Goal: Task Accomplishment & Management: Manage account settings

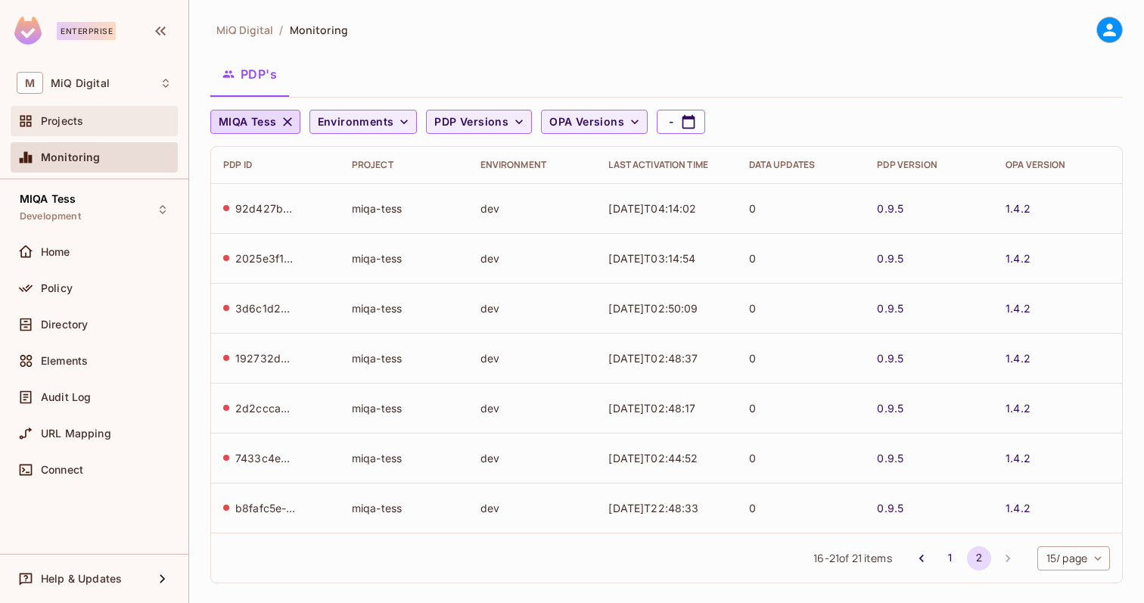
click at [92, 122] on div "Projects" at bounding box center [106, 121] width 131 height 12
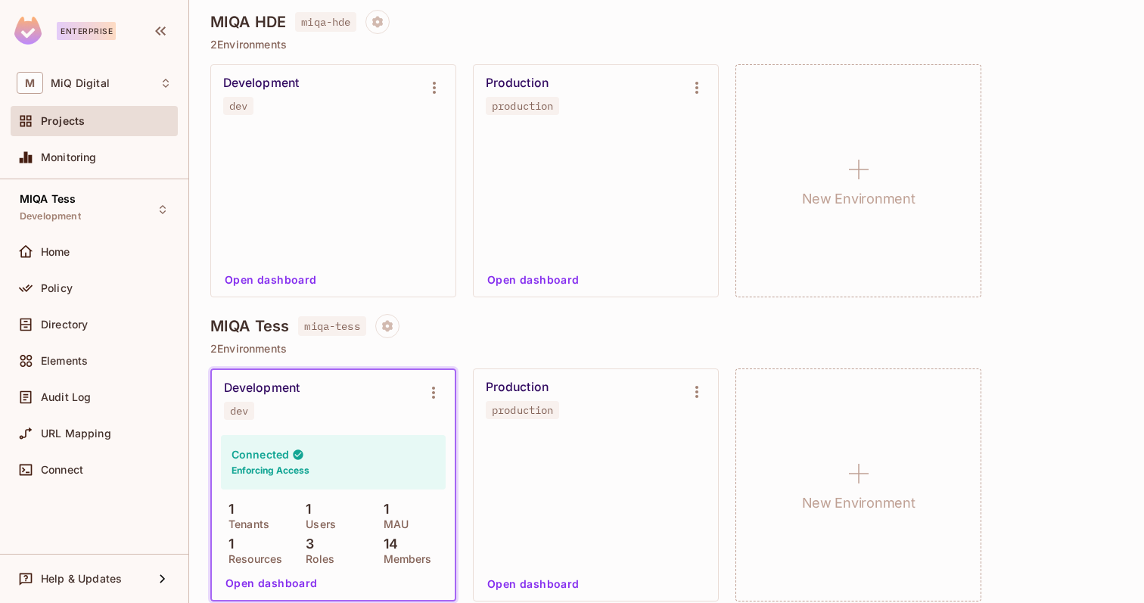
scroll to position [145, 0]
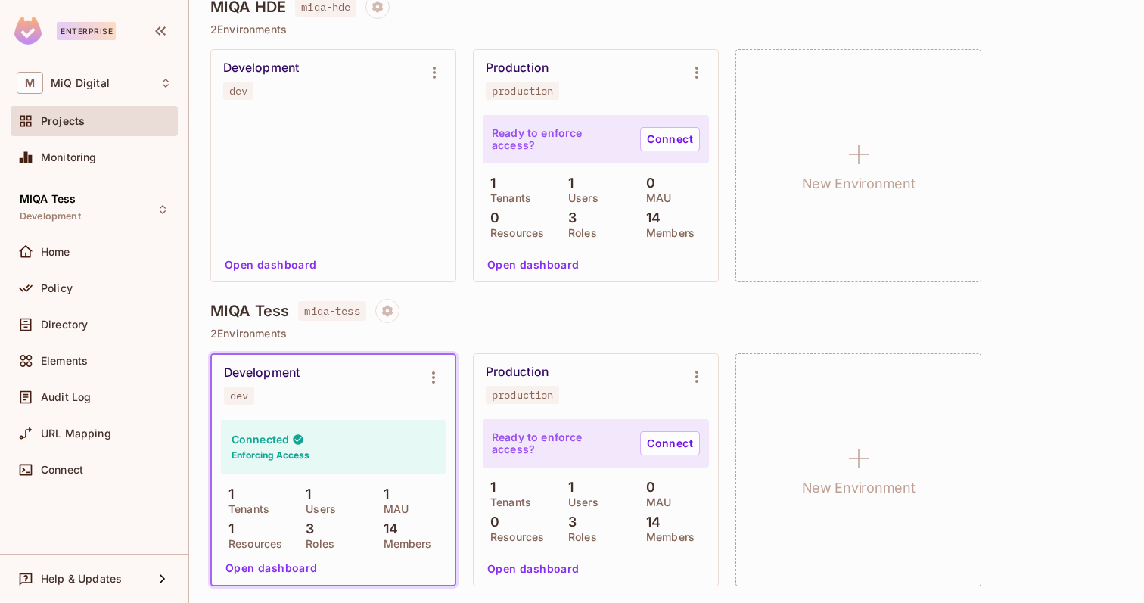
click at [450, 375] on div "Development dev" at bounding box center [333, 385] width 243 height 61
click at [437, 375] on icon "Environment settings" at bounding box center [434, 378] width 18 height 18
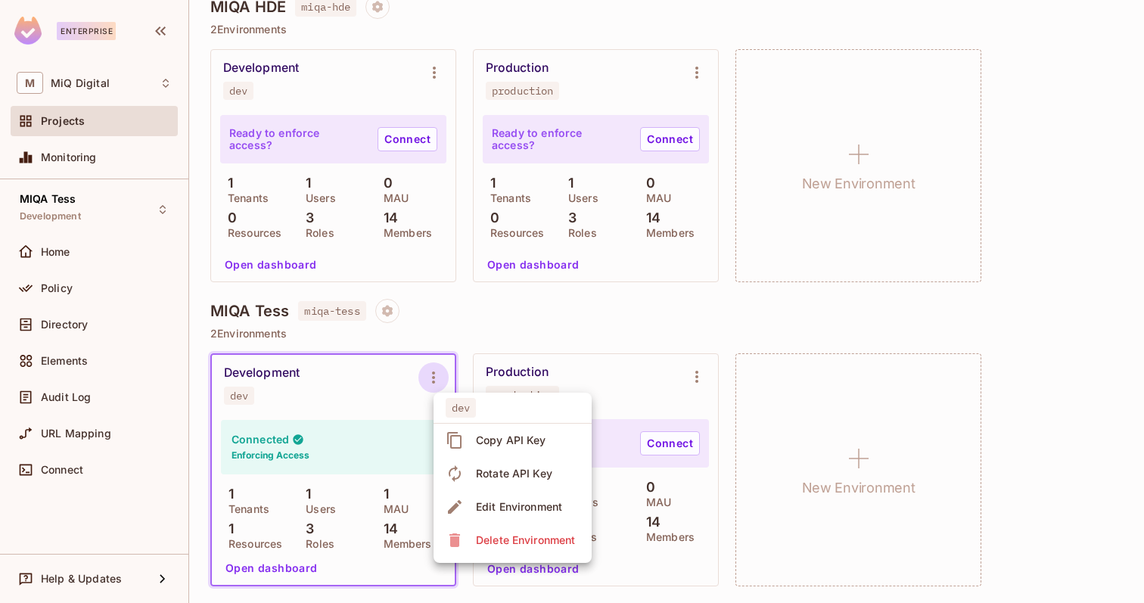
click at [276, 382] on div at bounding box center [572, 301] width 1144 height 603
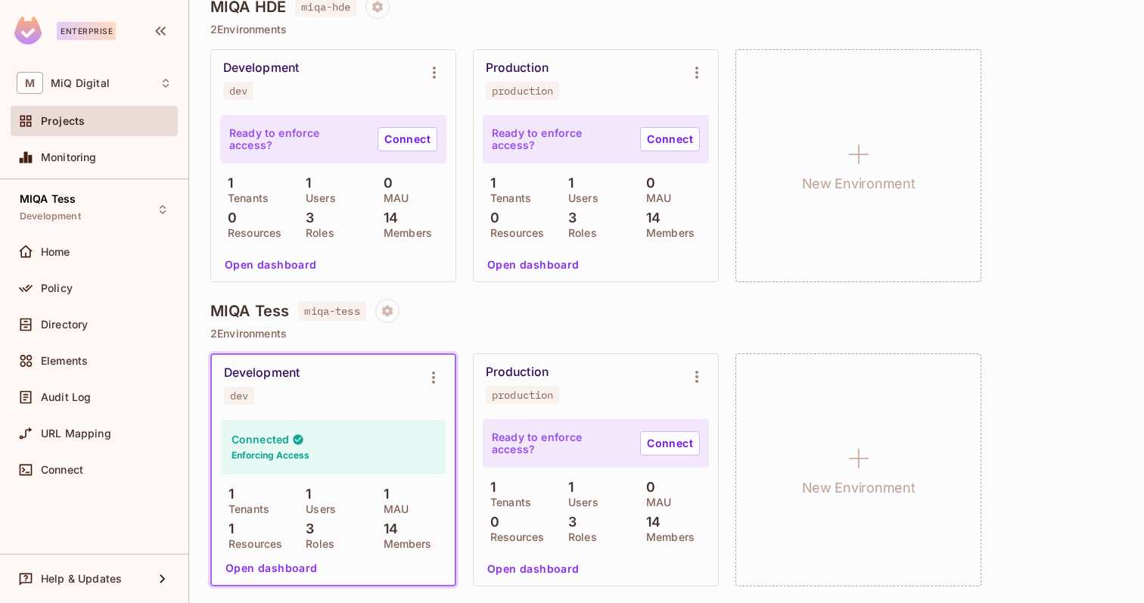
click at [276, 367] on div "Development" at bounding box center [262, 373] width 76 height 15
click at [72, 255] on div "Home" at bounding box center [106, 252] width 131 height 12
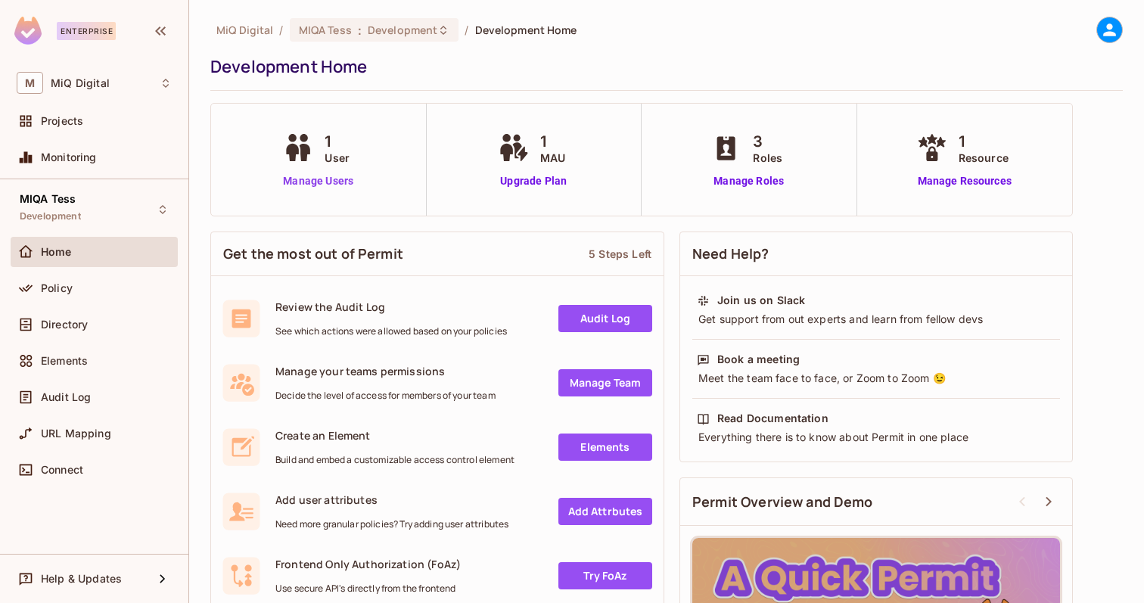
click at [305, 175] on link "Manage Users" at bounding box center [318, 181] width 78 height 16
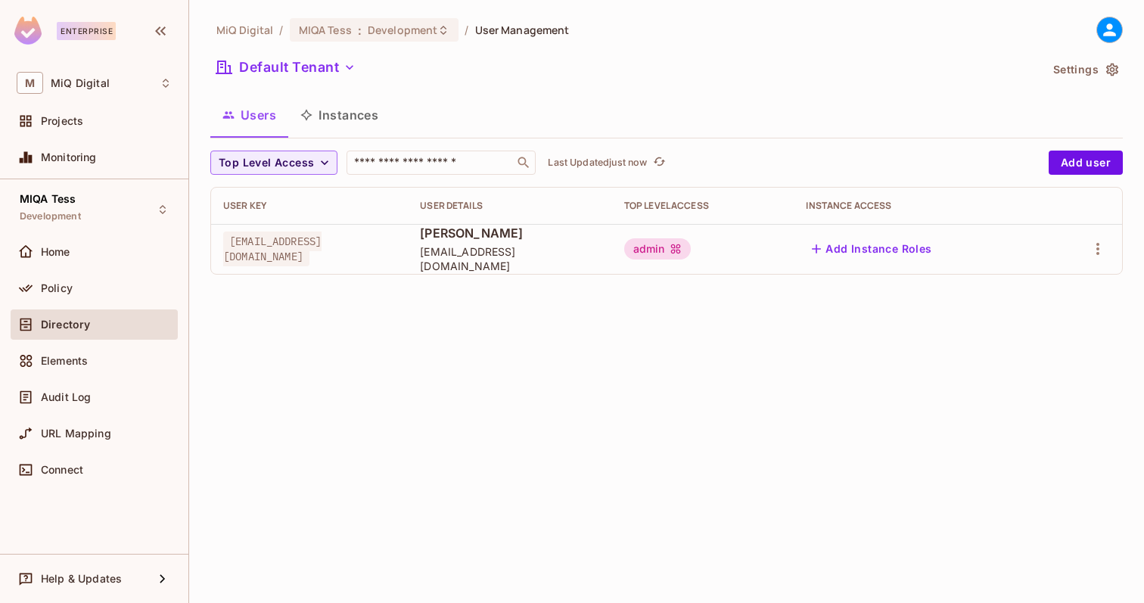
click at [1068, 183] on div "Top Level Access ​ Last Updated just now Add user User Key User Details Top Lev…" at bounding box center [666, 213] width 913 height 124
click at [1078, 170] on button "Add user" at bounding box center [1086, 163] width 74 height 24
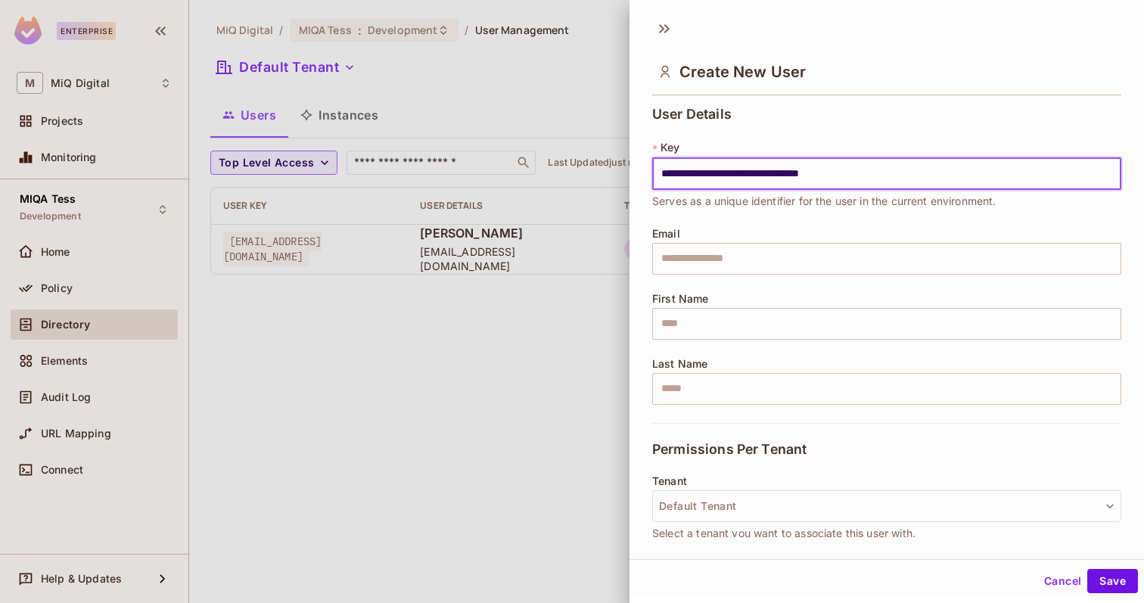
type input "**********"
click at [698, 235] on div "Email ​" at bounding box center [886, 251] width 469 height 47
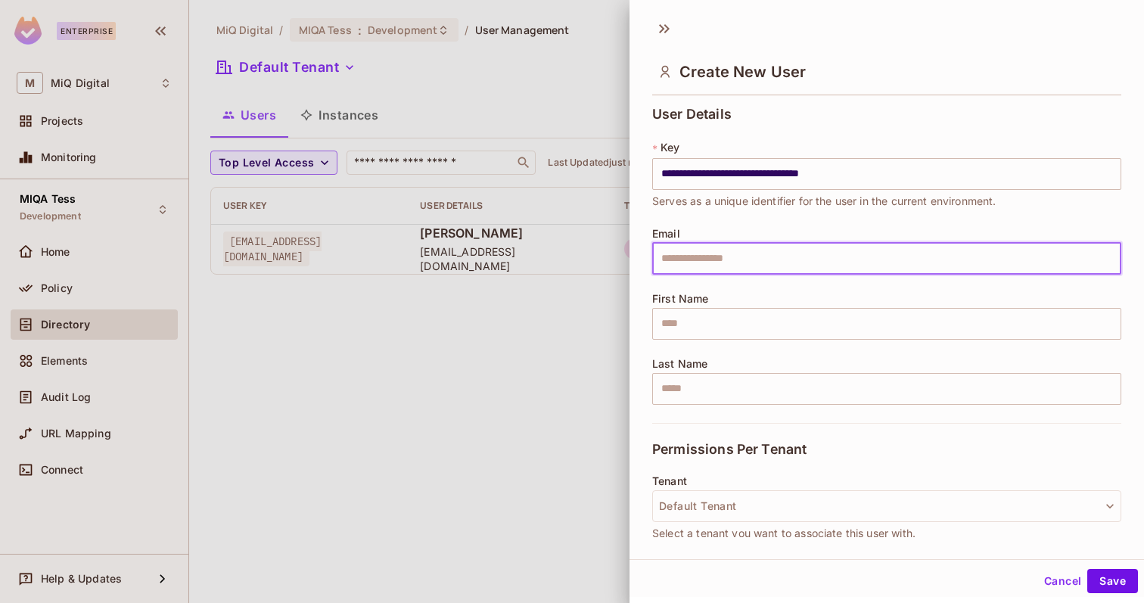
click at [698, 247] on input "text" at bounding box center [886, 259] width 469 height 32
paste input "**********"
type input "**********"
click at [677, 319] on input "text" at bounding box center [886, 324] width 469 height 32
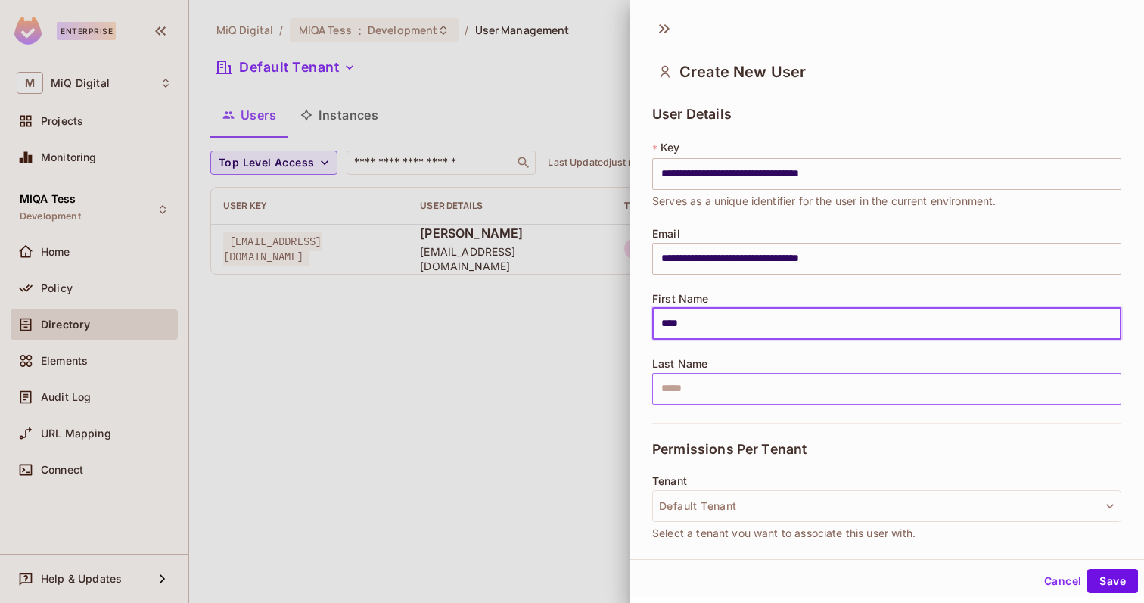
type input "****"
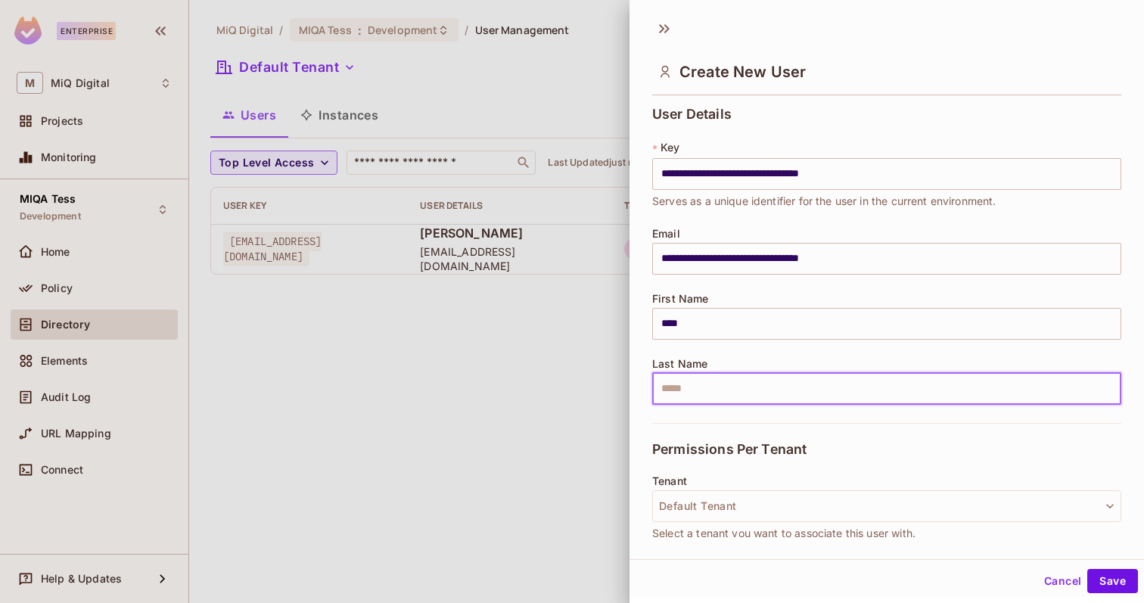
click at [683, 381] on input "text" at bounding box center [886, 389] width 469 height 32
type input "*"
type input "****"
drag, startPoint x: 664, startPoint y: 323, endPoint x: 675, endPoint y: 465, distance: 142.7
click at [664, 323] on input "****" at bounding box center [886, 324] width 469 height 32
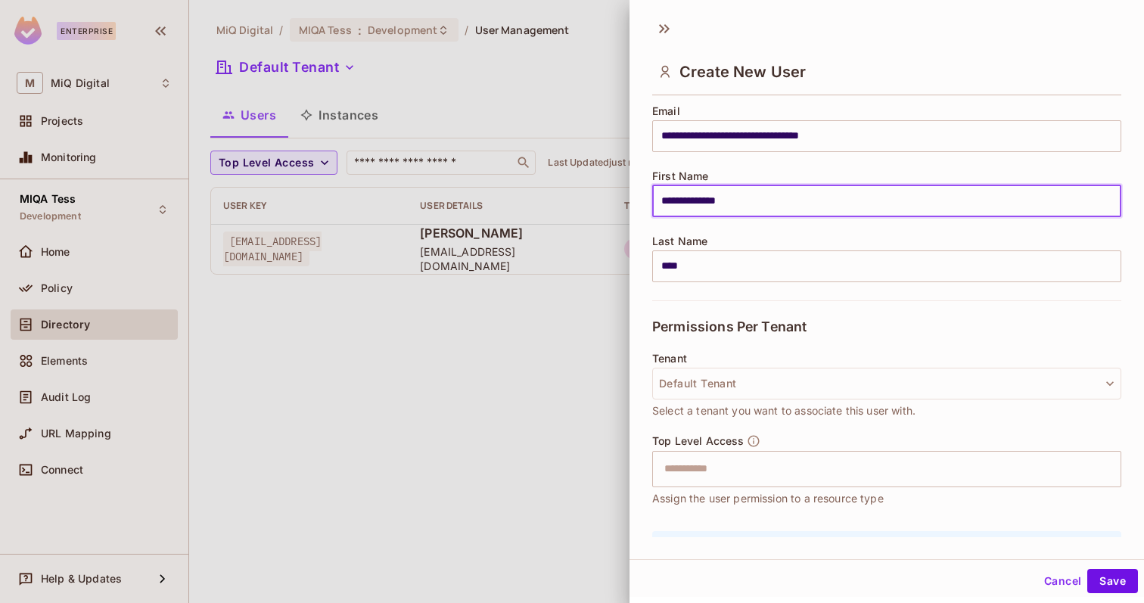
scroll to position [215, 0]
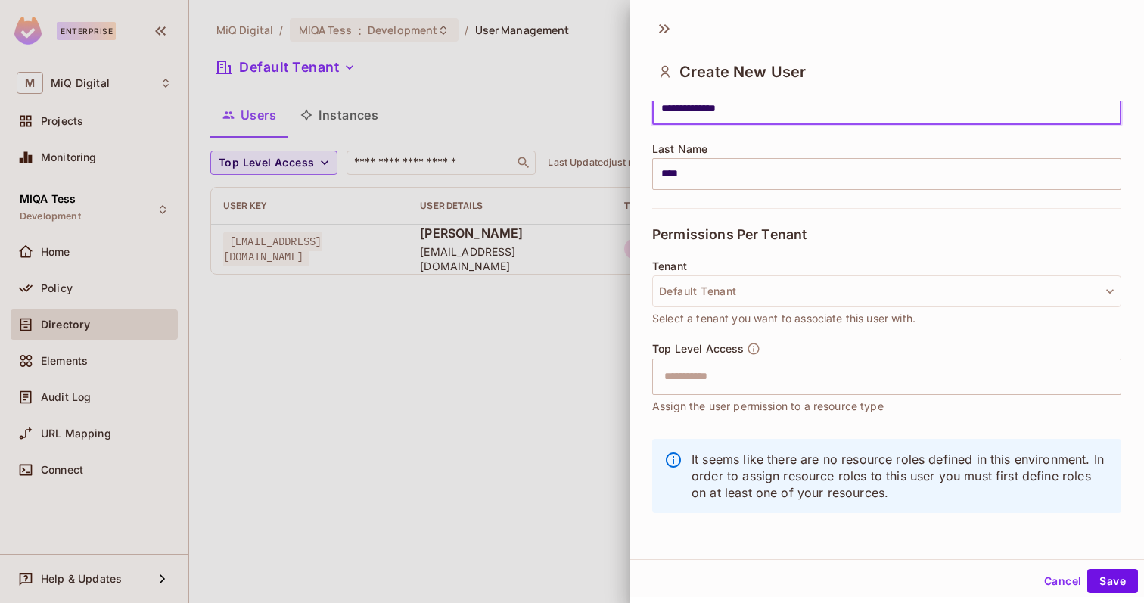
type input "**********"
click at [691, 308] on div "Tenant Default Tenant Select a tenant you want to associate this user with." at bounding box center [886, 293] width 469 height 67
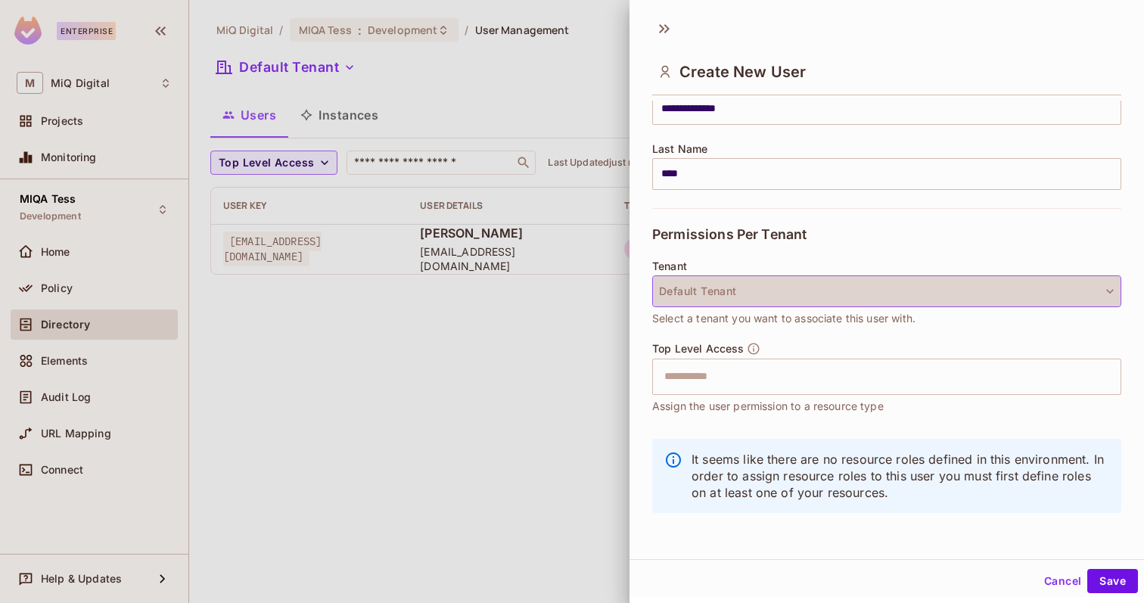
click at [695, 291] on button "Default Tenant" at bounding box center [886, 292] width 469 height 32
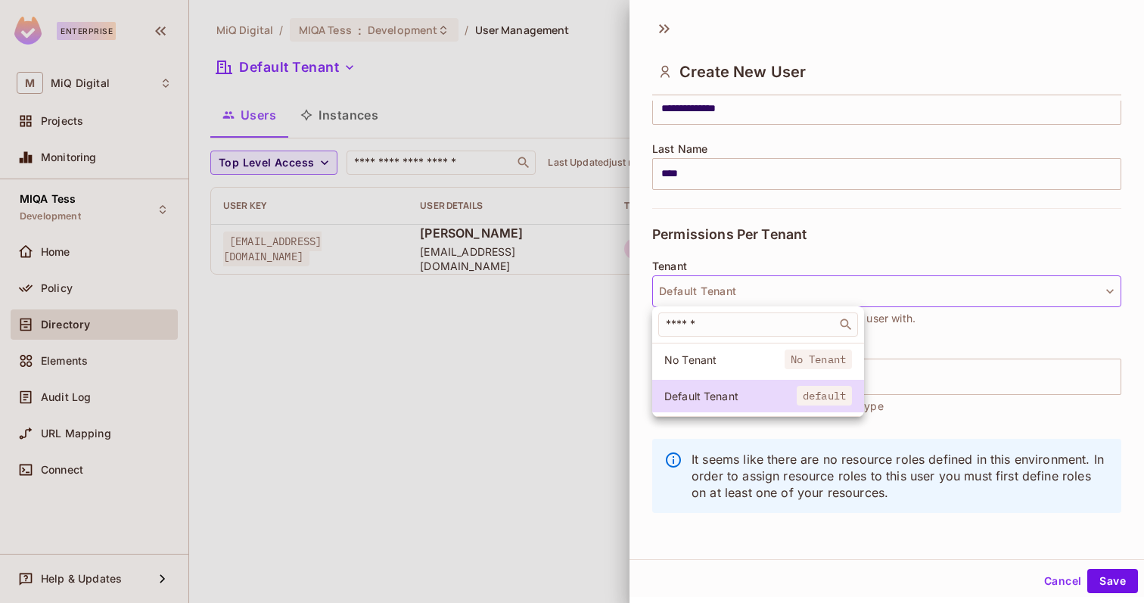
click at [766, 242] on div at bounding box center [572, 301] width 1144 height 603
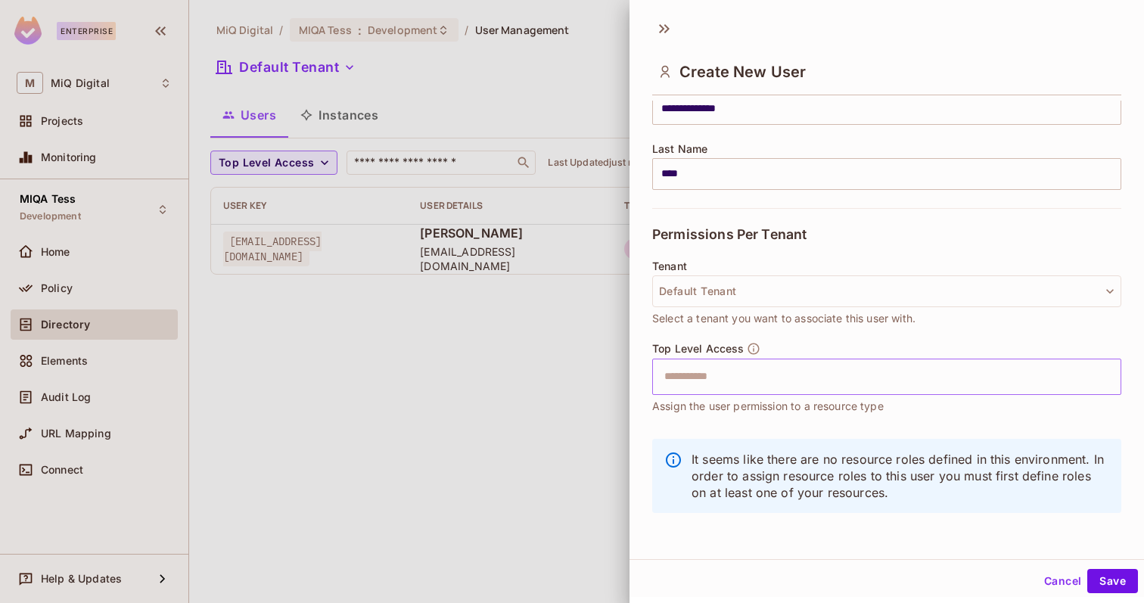
click at [698, 382] on input "text" at bounding box center [873, 377] width 437 height 30
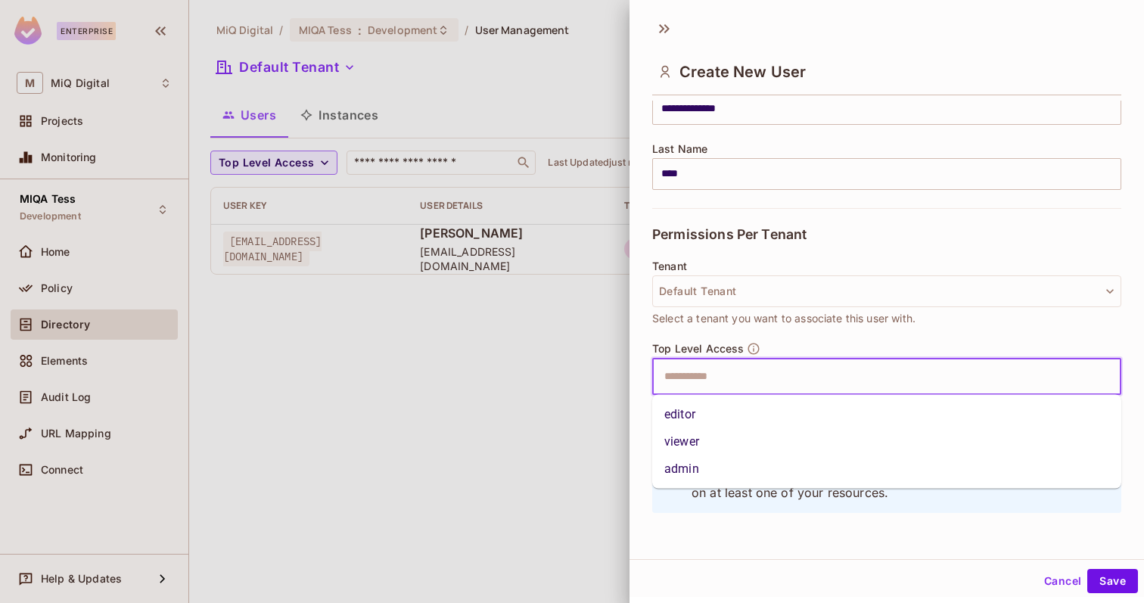
click at [693, 436] on li "viewer" at bounding box center [886, 441] width 469 height 27
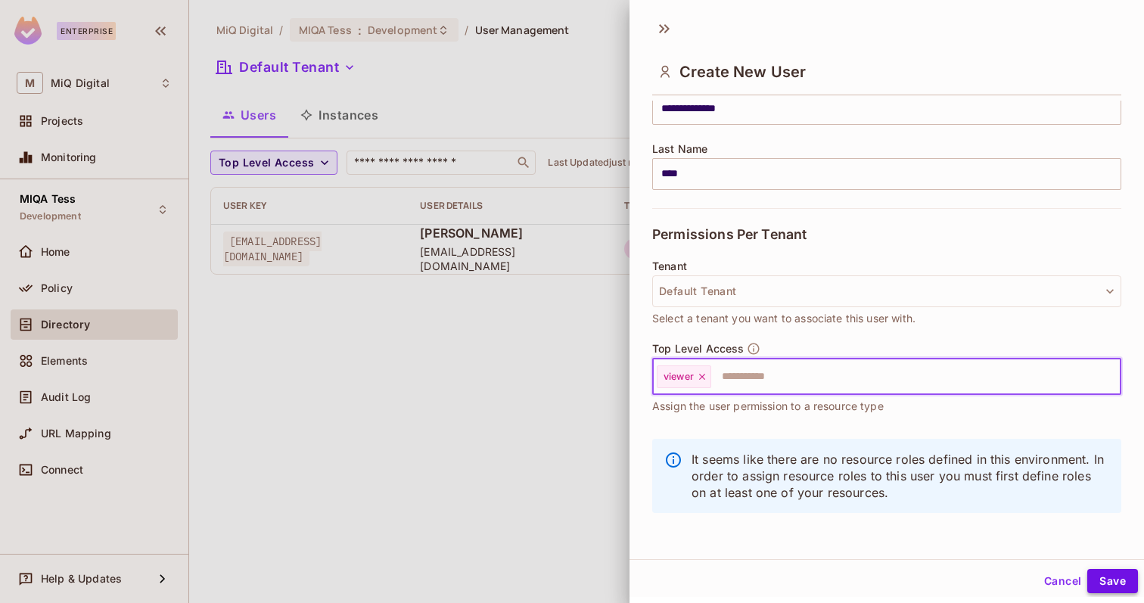
click at [1113, 575] on button "Save" at bounding box center [1113, 581] width 51 height 24
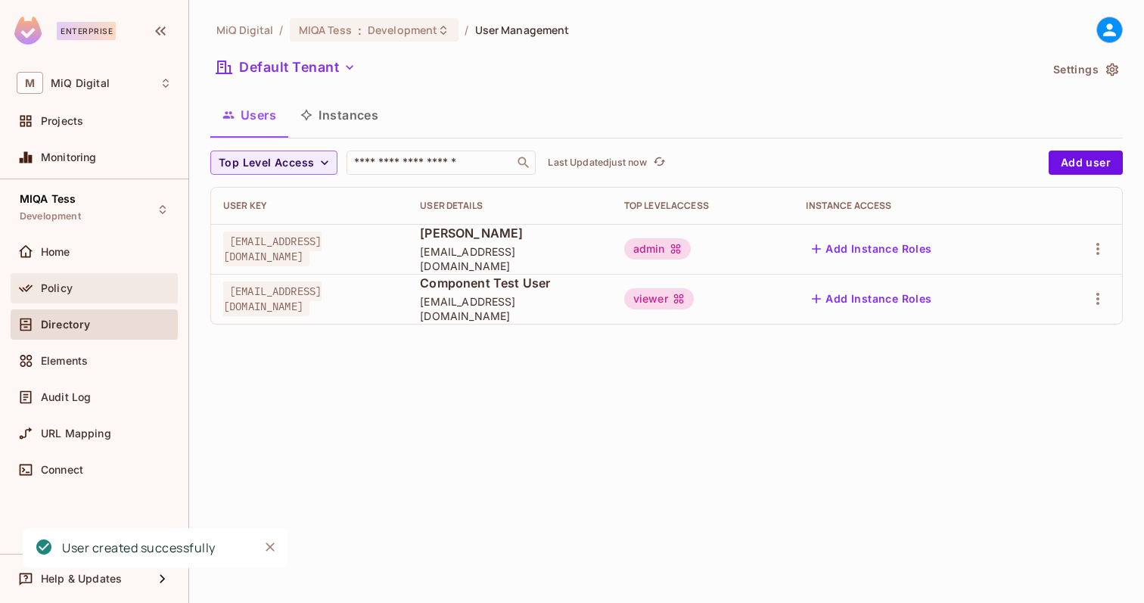
click at [69, 293] on span "Policy" at bounding box center [57, 288] width 32 height 12
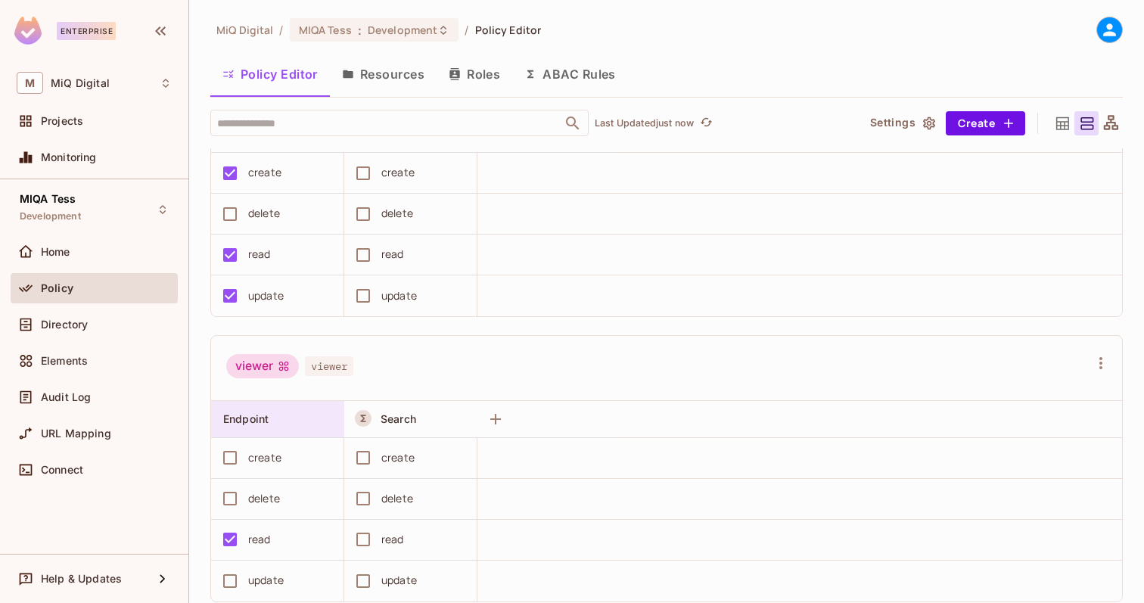
scroll to position [419, 0]
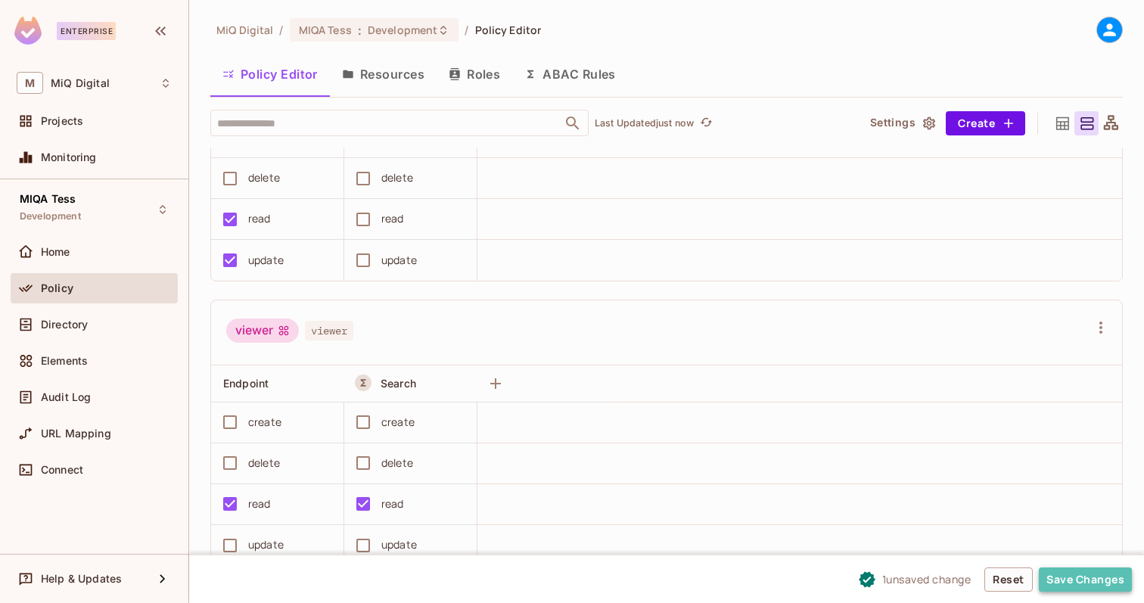
click at [1088, 584] on button "Save Changes" at bounding box center [1085, 580] width 93 height 24
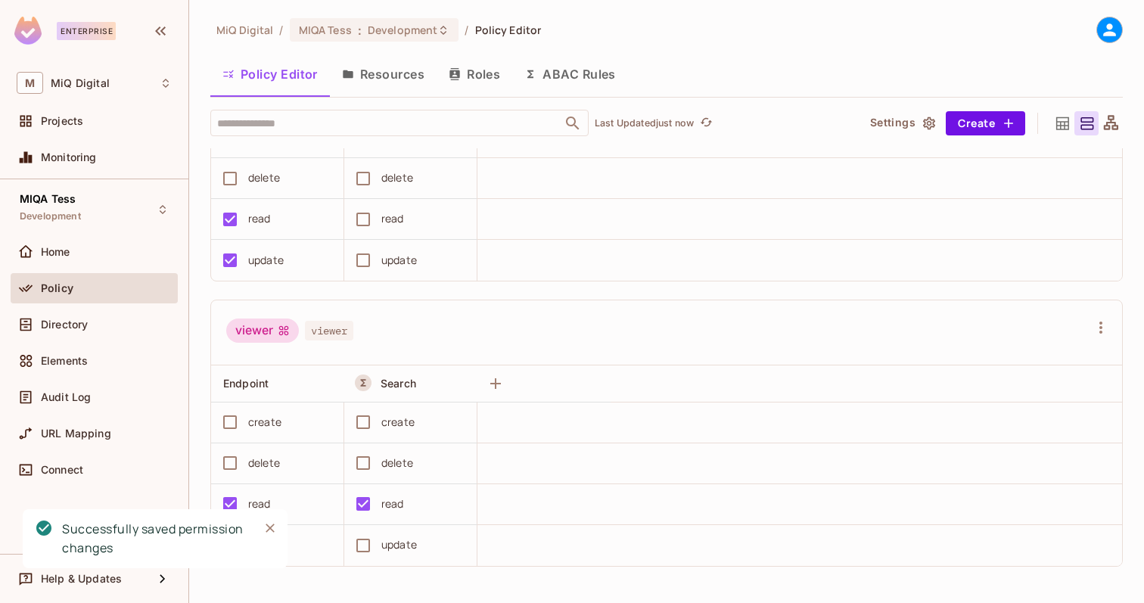
scroll to position [1, 0]
click at [601, 64] on button "ABAC Rules" at bounding box center [570, 73] width 116 height 38
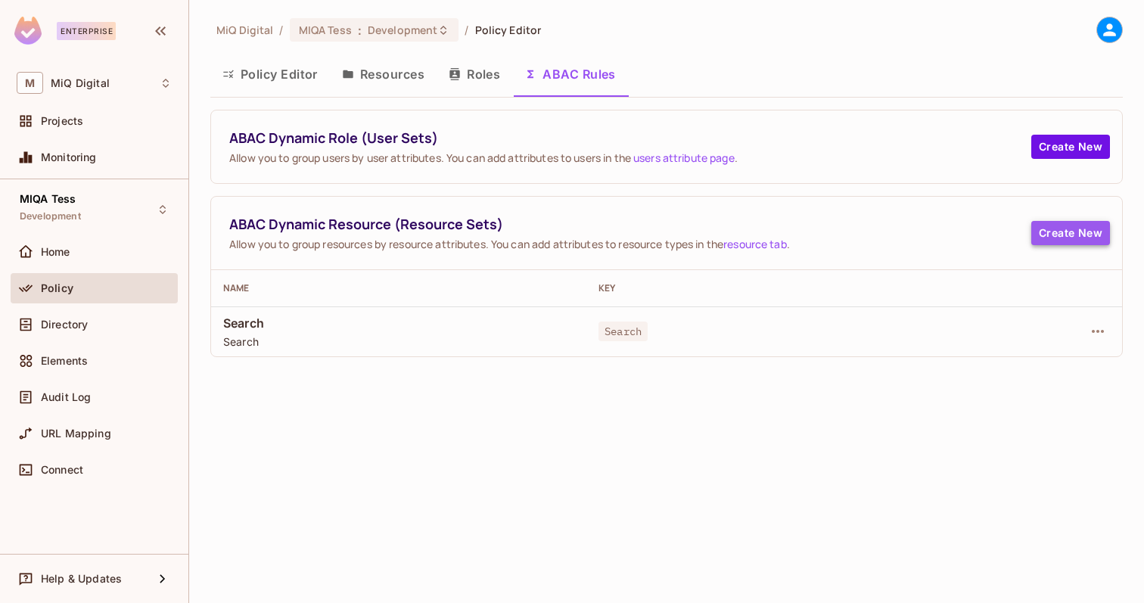
click at [1080, 235] on button "Create New" at bounding box center [1071, 233] width 79 height 24
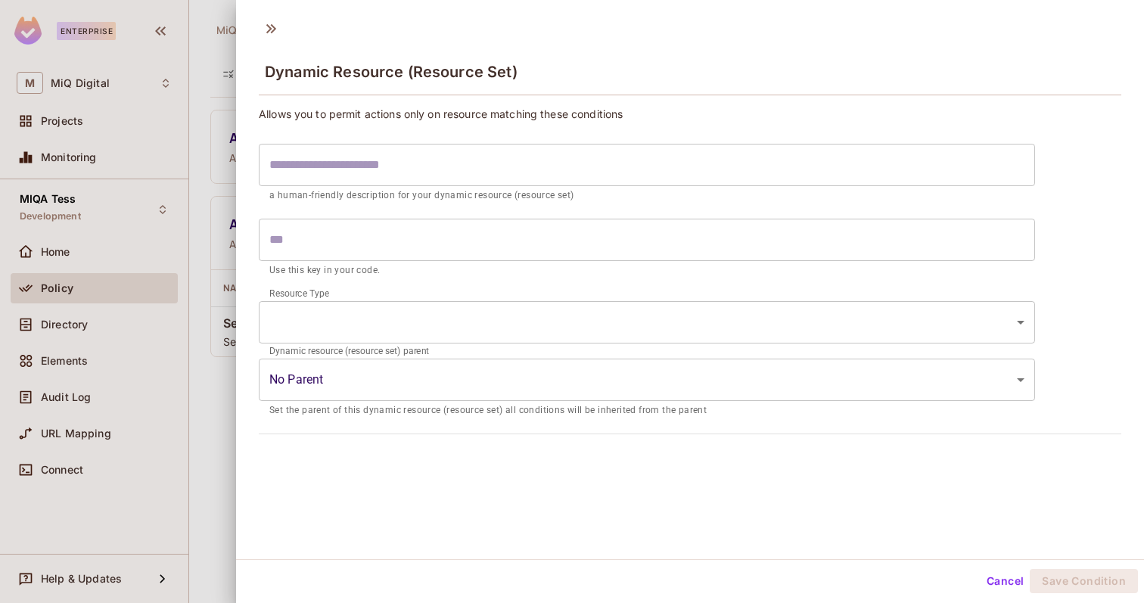
click at [217, 367] on div at bounding box center [572, 301] width 1144 height 603
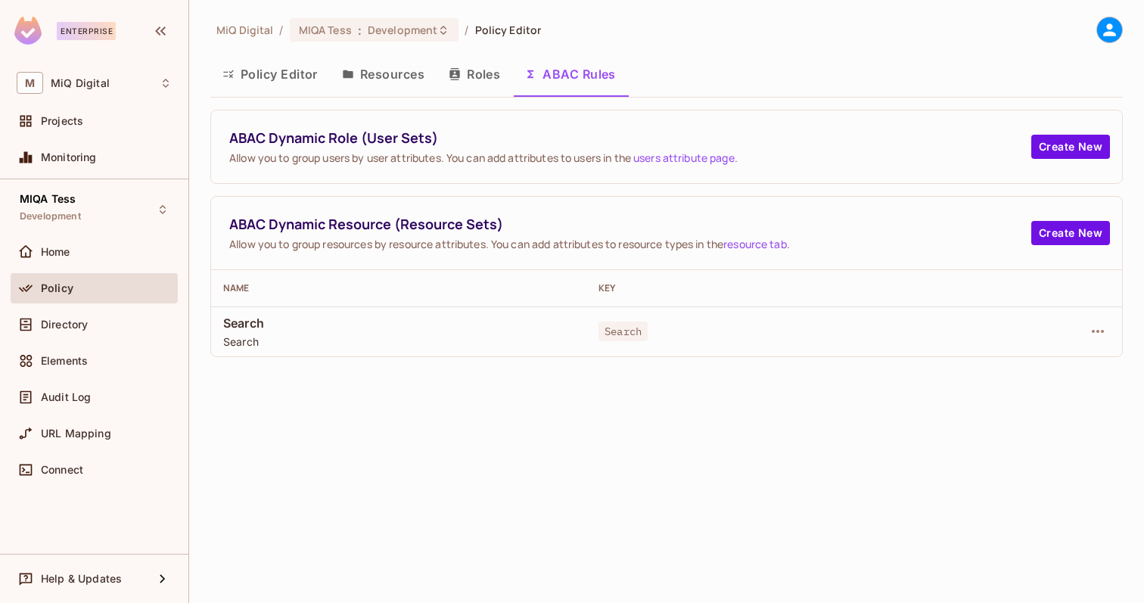
click at [363, 75] on button "Resources" at bounding box center [383, 74] width 107 height 38
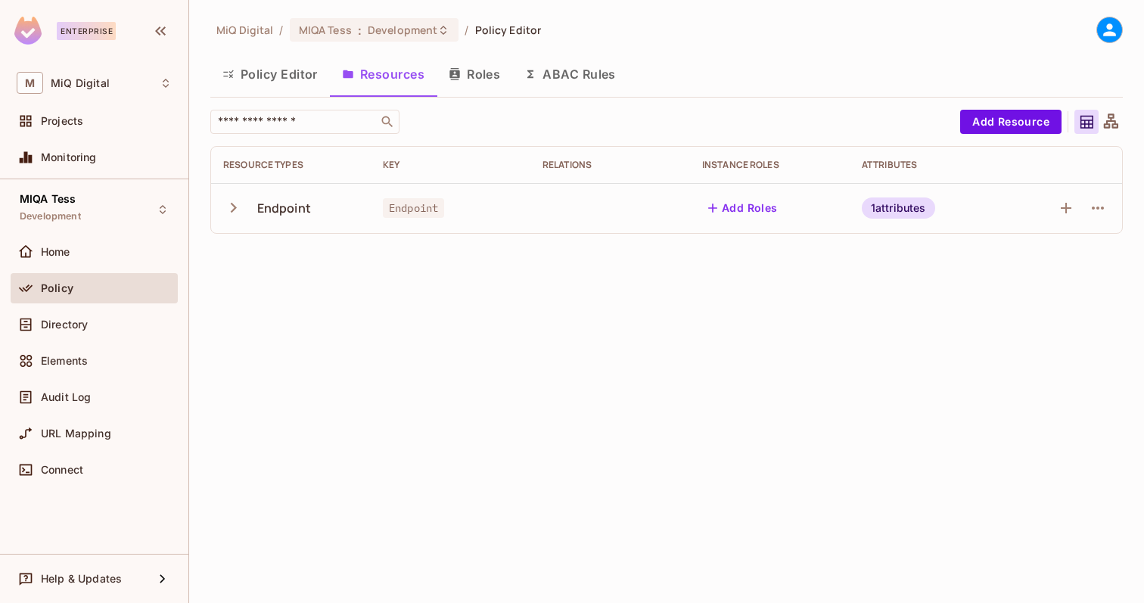
click at [278, 71] on button "Policy Editor" at bounding box center [270, 74] width 120 height 38
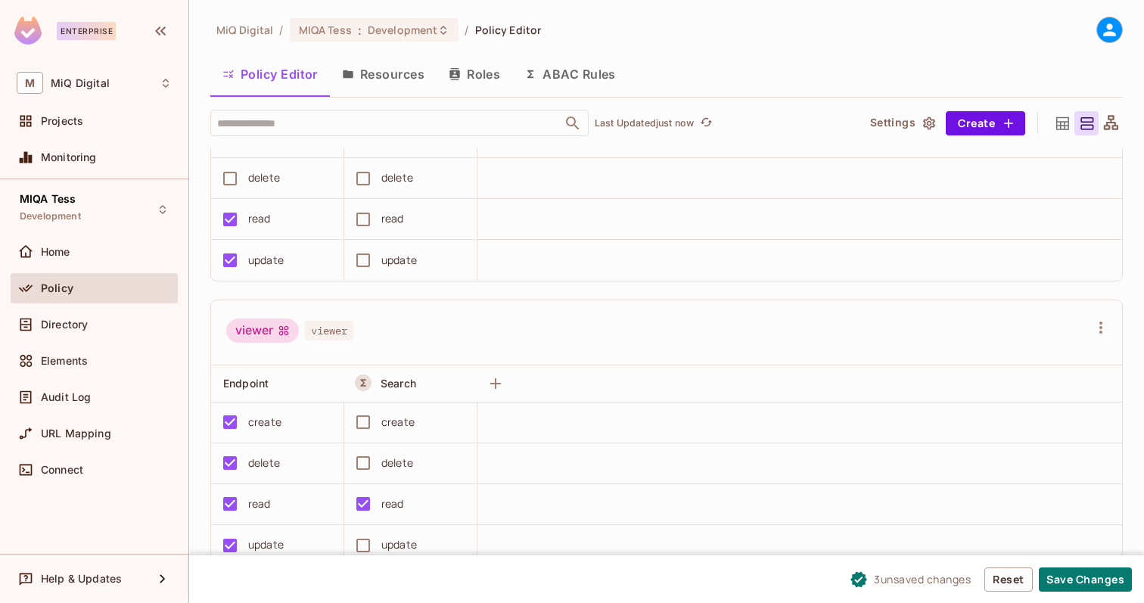
scroll to position [1, 0]
click at [1091, 575] on button "Save Changes" at bounding box center [1085, 580] width 93 height 24
